Goal: Transaction & Acquisition: Purchase product/service

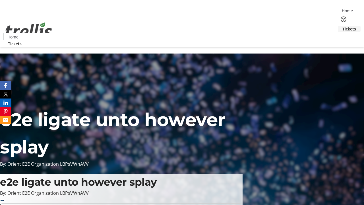
click at [343, 26] on span "Tickets" at bounding box center [350, 29] width 14 height 6
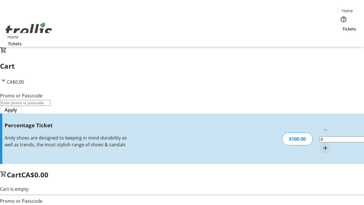
click at [322, 145] on mat-icon "Increment by one" at bounding box center [325, 148] width 7 height 7
type input "1"
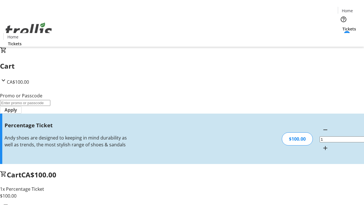
type input "BAR"
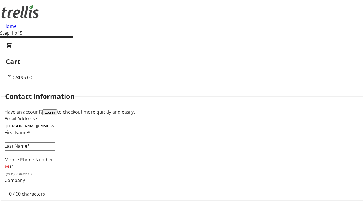
type input "[PERSON_NAME][EMAIL_ADDRESS][DOMAIN_NAME]"
type input "[PERSON_NAME]"
type input "Kshlerin"
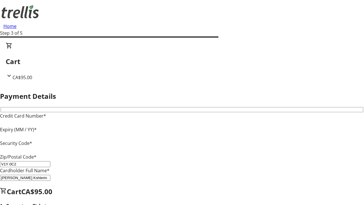
type input "V1Y 0C2"
